Goal: Information Seeking & Learning: Find contact information

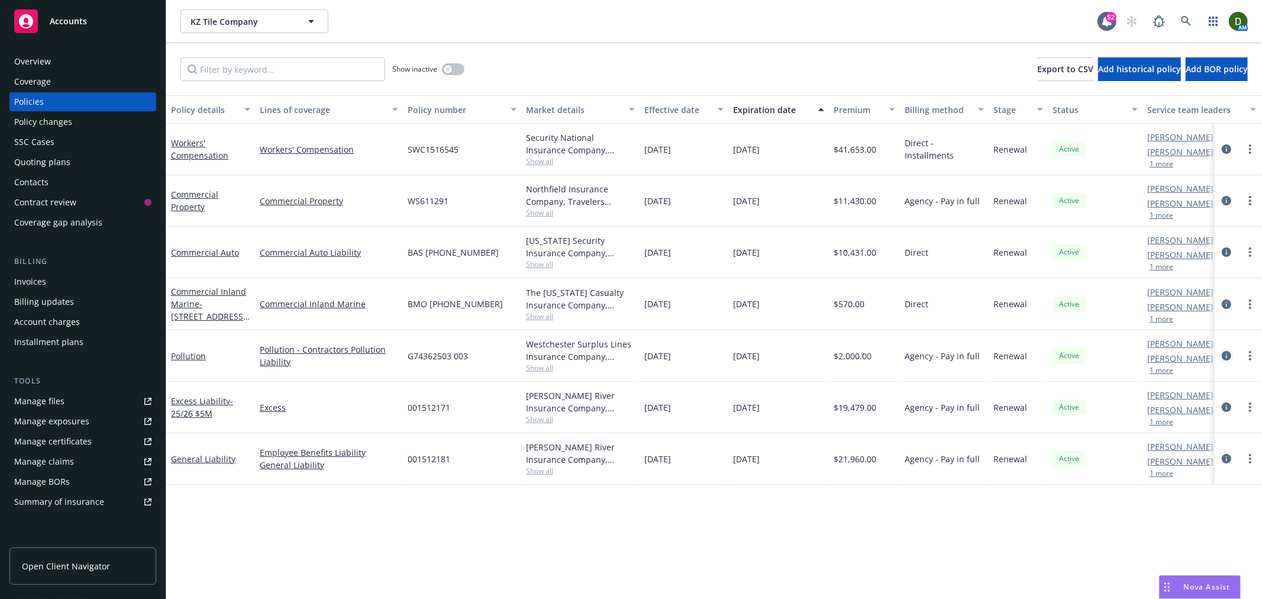
click at [1229, 359] on icon "circleInformation" at bounding box center [1226, 355] width 9 height 9
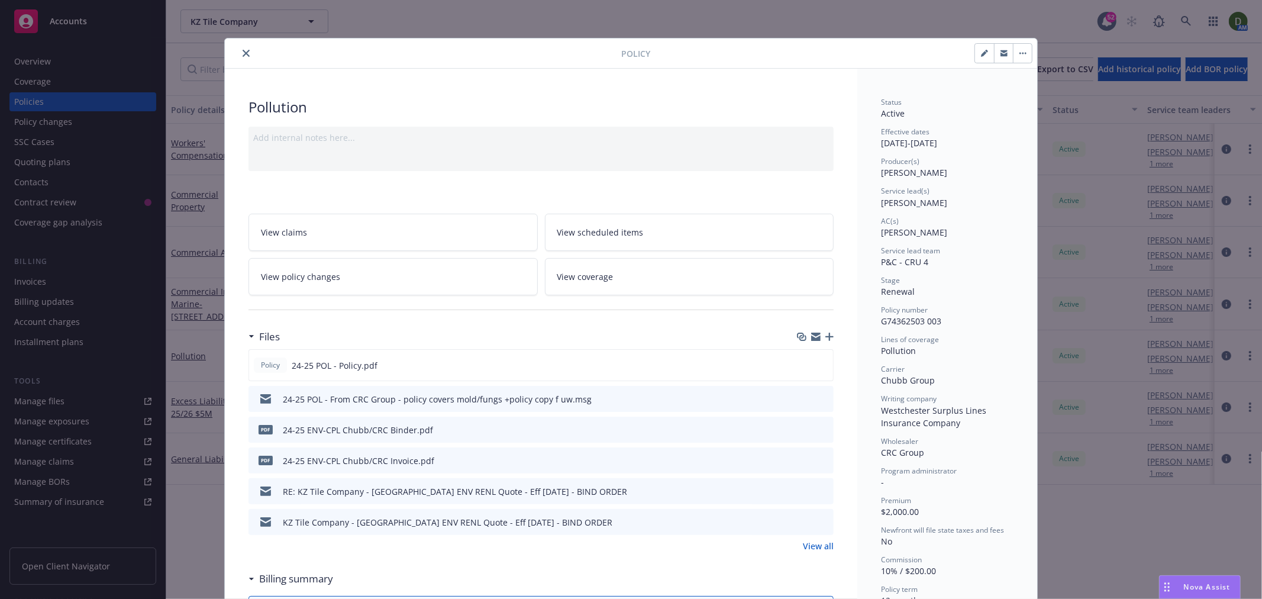
click at [819, 398] on icon "preview file" at bounding box center [822, 398] width 11 height 8
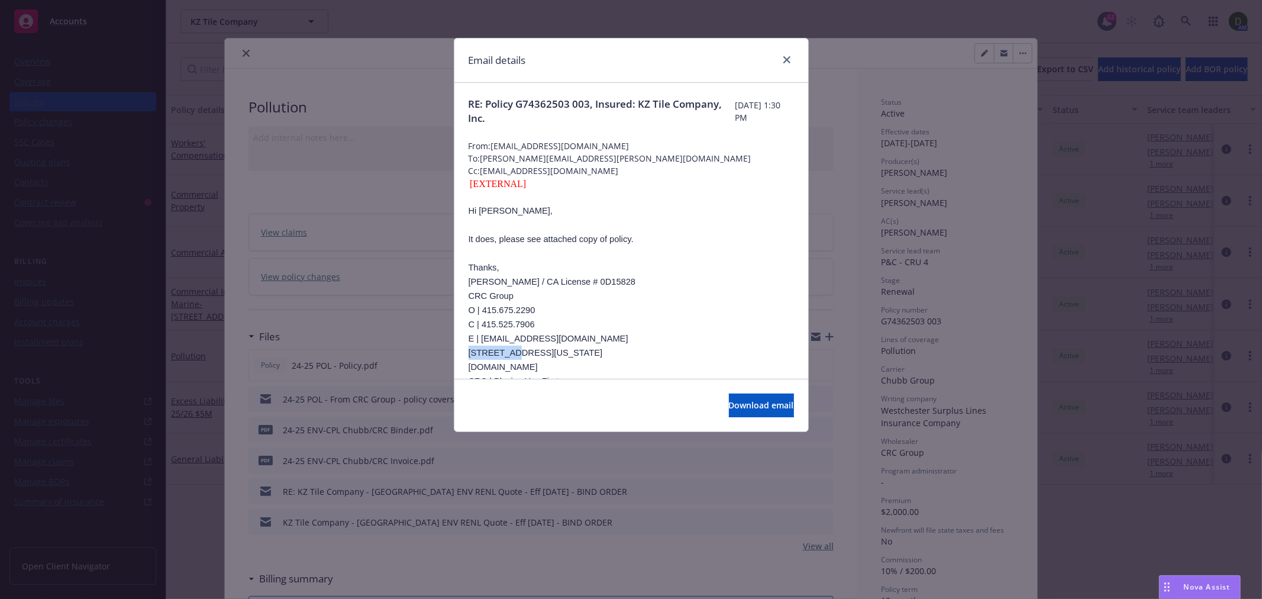
drag, startPoint x: 566, startPoint y: 344, endPoint x: 554, endPoint y: 333, distance: 16.8
click at [517, 340] on p "E | [EMAIL_ADDRESS][DOMAIN_NAME]" at bounding box center [631, 338] width 325 height 14
click at [586, 338] on p "E | [EMAIL_ADDRESS][DOMAIN_NAME]" at bounding box center [631, 338] width 325 height 14
drag, startPoint x: 582, startPoint y: 338, endPoint x: 482, endPoint y: 344, distance: 99.5
click at [482, 344] on p "E | [EMAIL_ADDRESS][DOMAIN_NAME]" at bounding box center [631, 338] width 325 height 14
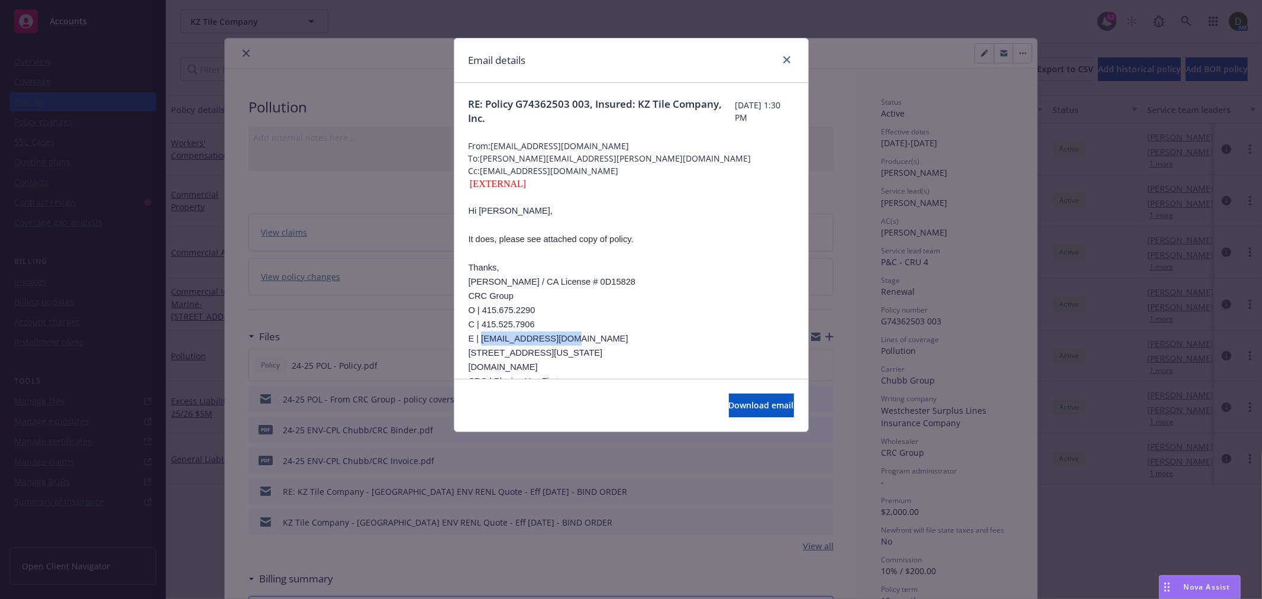
copy span "[EMAIL_ADDRESS][DOMAIN_NAME]"
click at [780, 61] on link "close" at bounding box center [787, 60] width 14 height 14
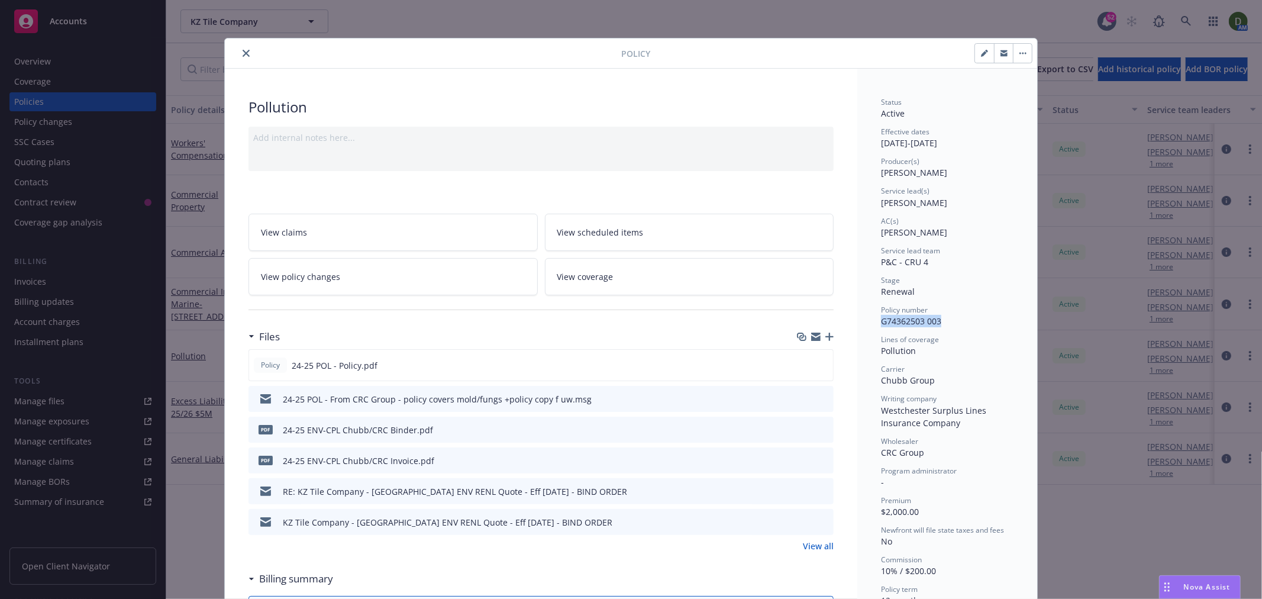
drag, startPoint x: 947, startPoint y: 321, endPoint x: 876, endPoint y: 323, distance: 71.0
click at [881, 323] on div "Policy number G74362503 003" at bounding box center [947, 316] width 133 height 22
copy span "G74362503 003"
drag, startPoint x: 248, startPoint y: 56, endPoint x: 234, endPoint y: 59, distance: 14.5
click at [234, 59] on div at bounding box center [426, 53] width 392 height 14
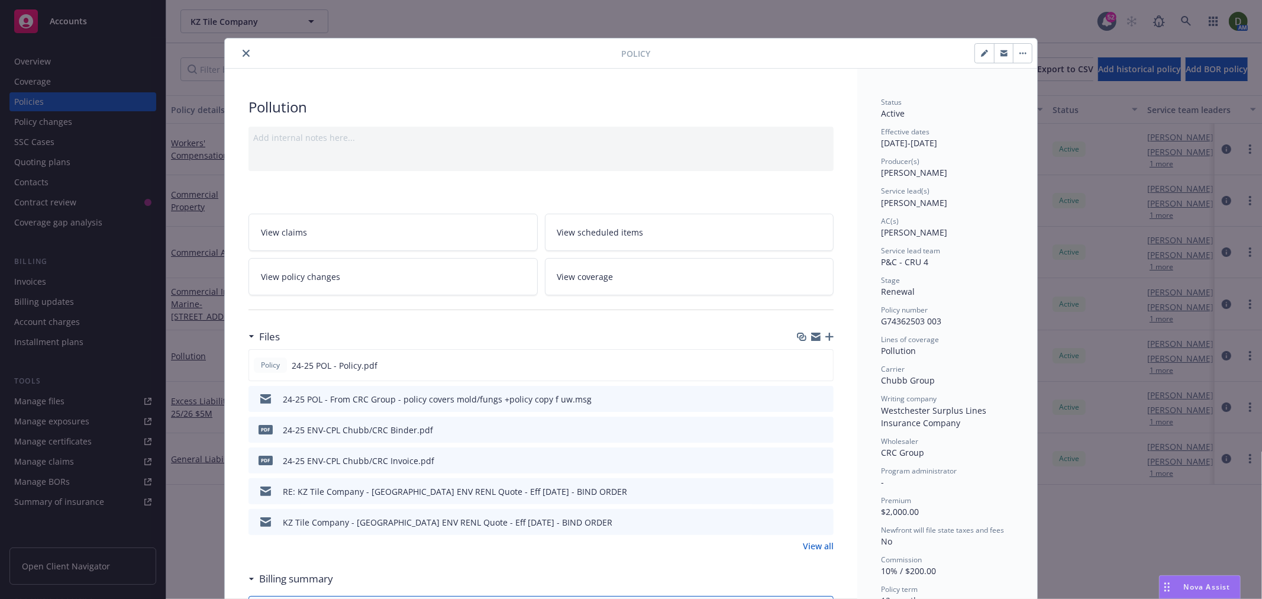
click at [243, 52] on icon "close" at bounding box center [246, 53] width 7 height 7
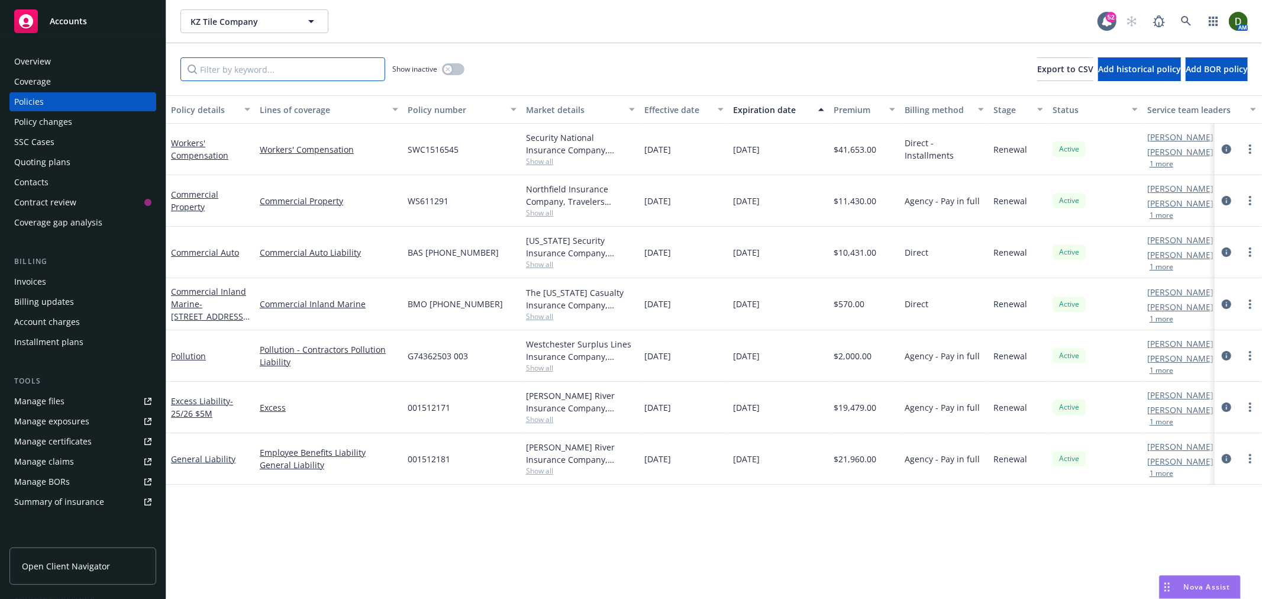
click at [267, 71] on input "Filter by keyword..." at bounding box center [282, 69] width 205 height 24
type input "cyber"
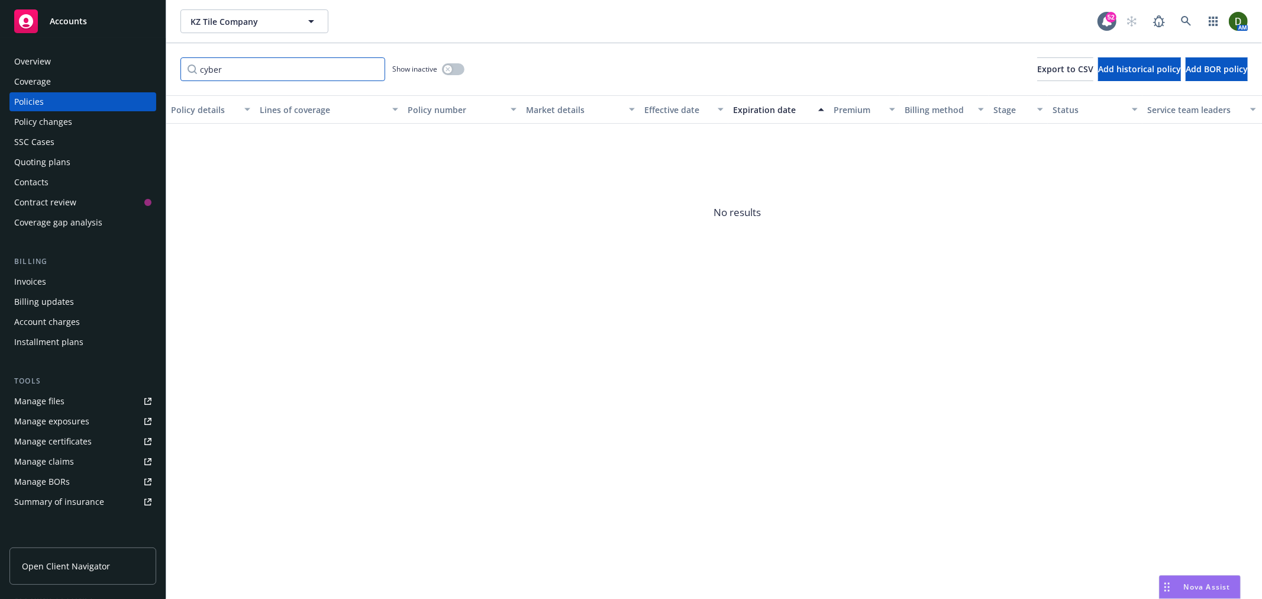
click at [374, 73] on input "cyber" at bounding box center [282, 69] width 205 height 24
click at [374, 67] on input "cyber" at bounding box center [282, 69] width 205 height 24
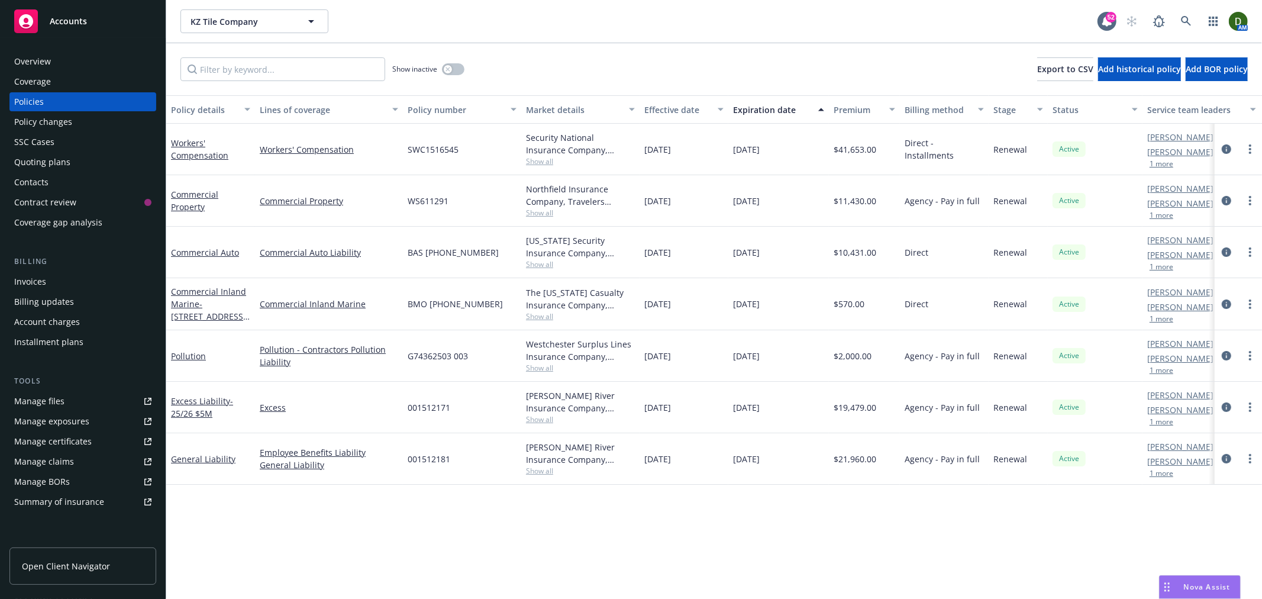
click at [549, 467] on span "Show all" at bounding box center [580, 471] width 109 height 10
click at [1223, 457] on icon "circleInformation" at bounding box center [1226, 458] width 9 height 9
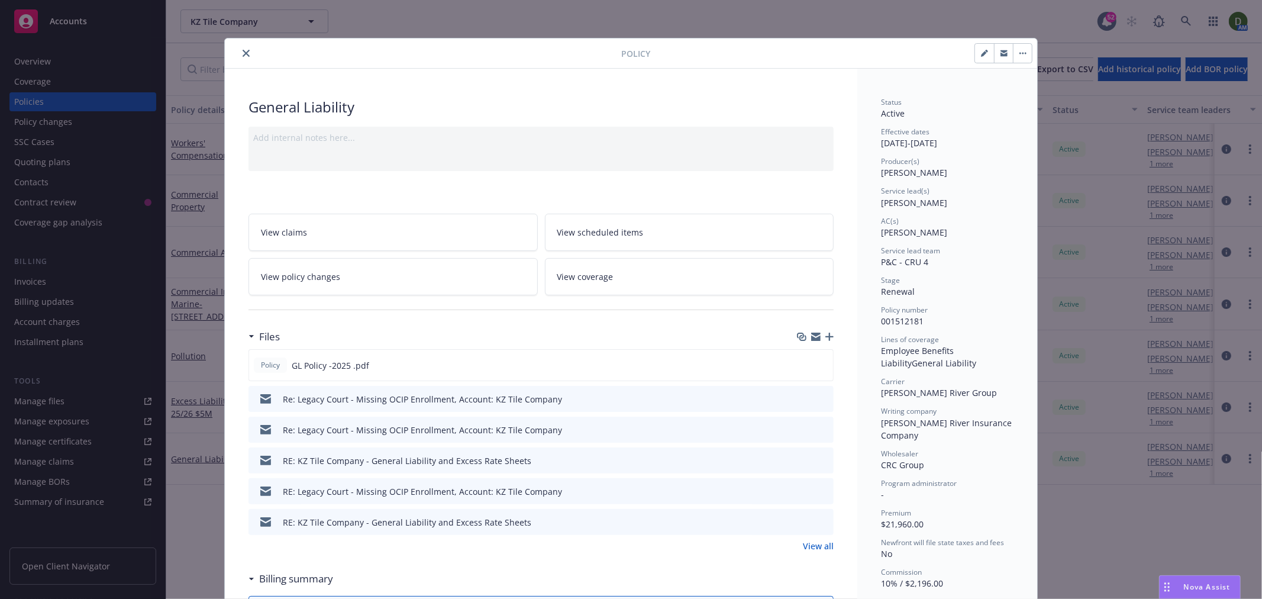
click at [243, 51] on icon "close" at bounding box center [246, 53] width 7 height 7
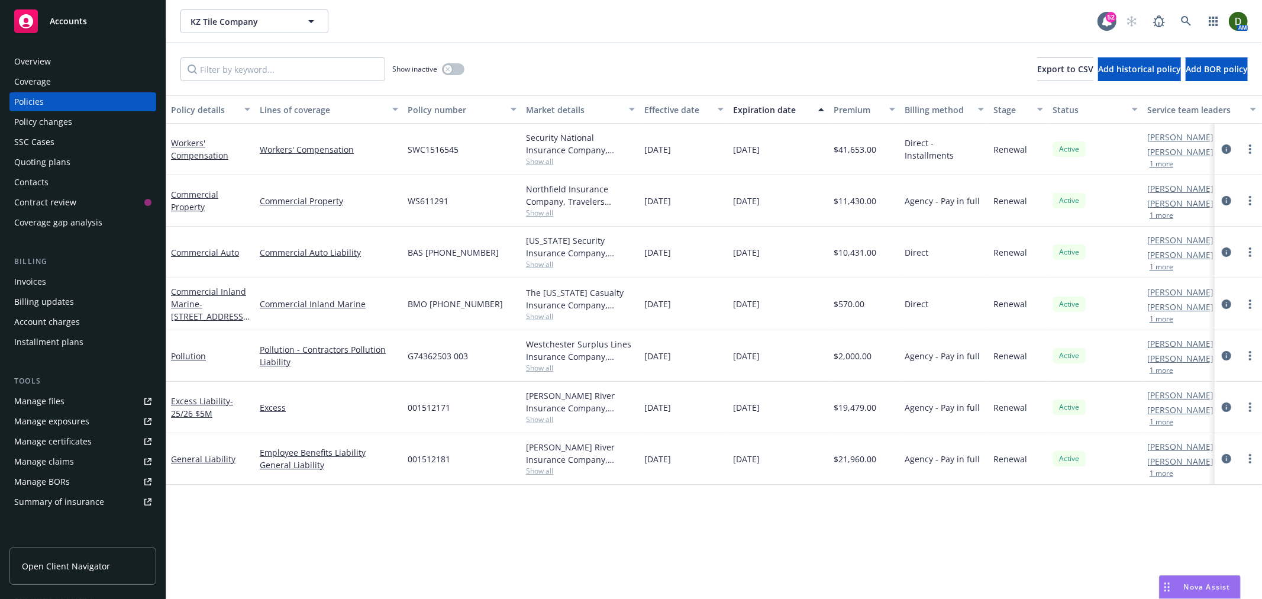
click at [533, 369] on span "Show all" at bounding box center [580, 368] width 109 height 10
click at [544, 316] on span "Show all" at bounding box center [580, 316] width 109 height 10
click at [542, 267] on span "Show all" at bounding box center [580, 264] width 109 height 10
click at [547, 216] on span "Show all" at bounding box center [580, 213] width 109 height 10
click at [545, 160] on span "Show all" at bounding box center [580, 161] width 109 height 10
